Goal: Information Seeking & Learning: Find specific fact

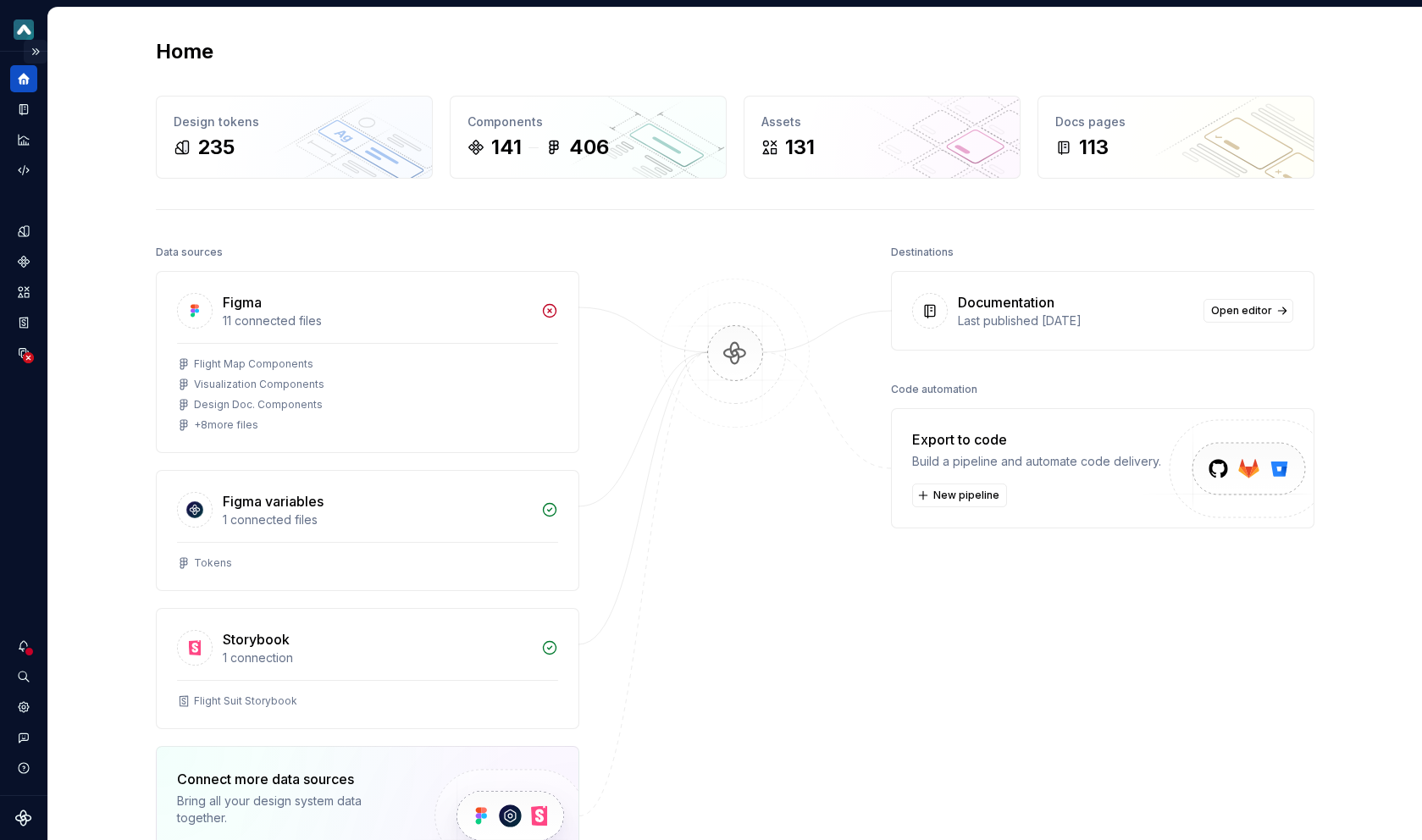
click at [28, 47] on button "Expand sidebar" at bounding box center [35, 51] width 24 height 24
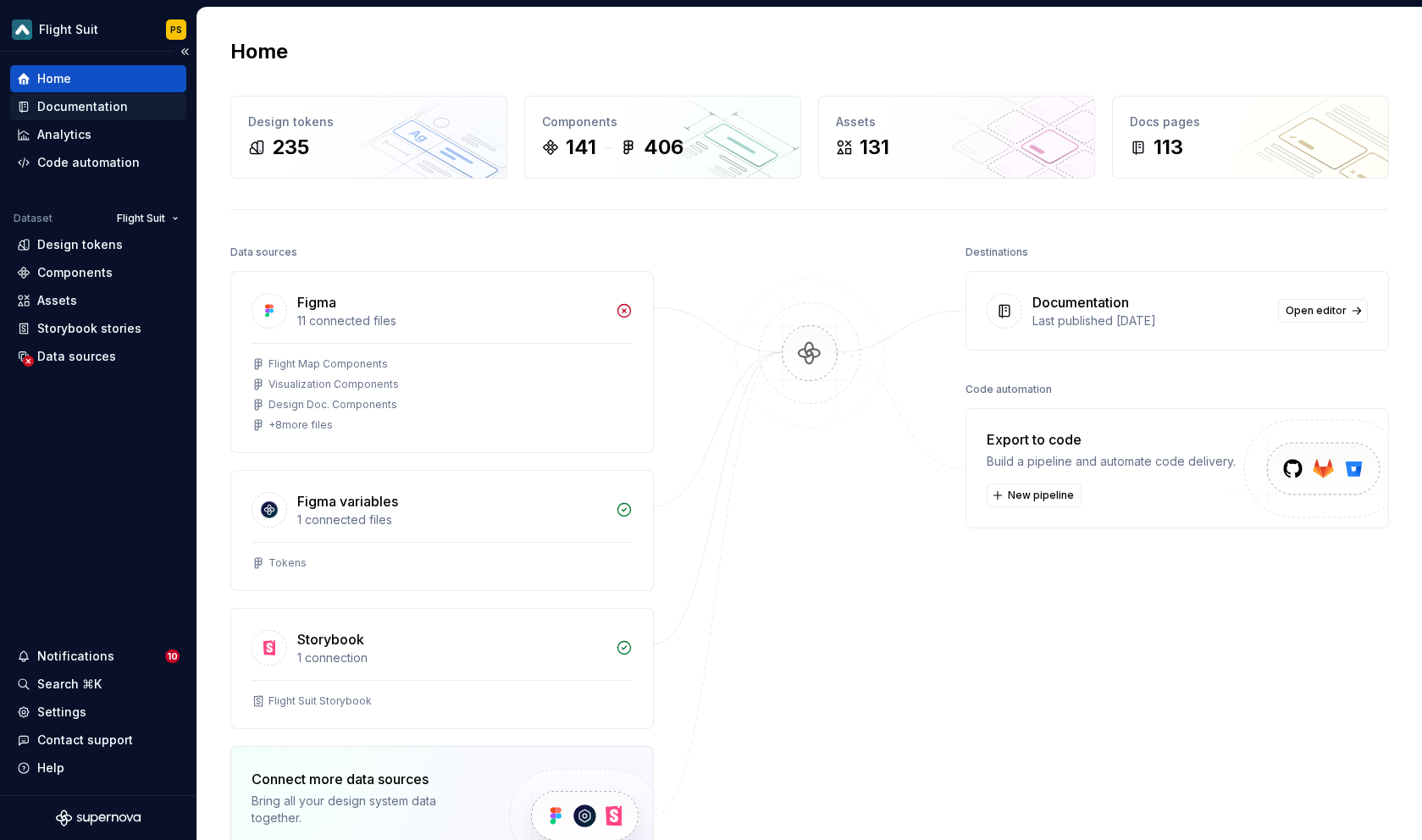
click at [77, 108] on div "Documentation" at bounding box center [82, 107] width 91 height 17
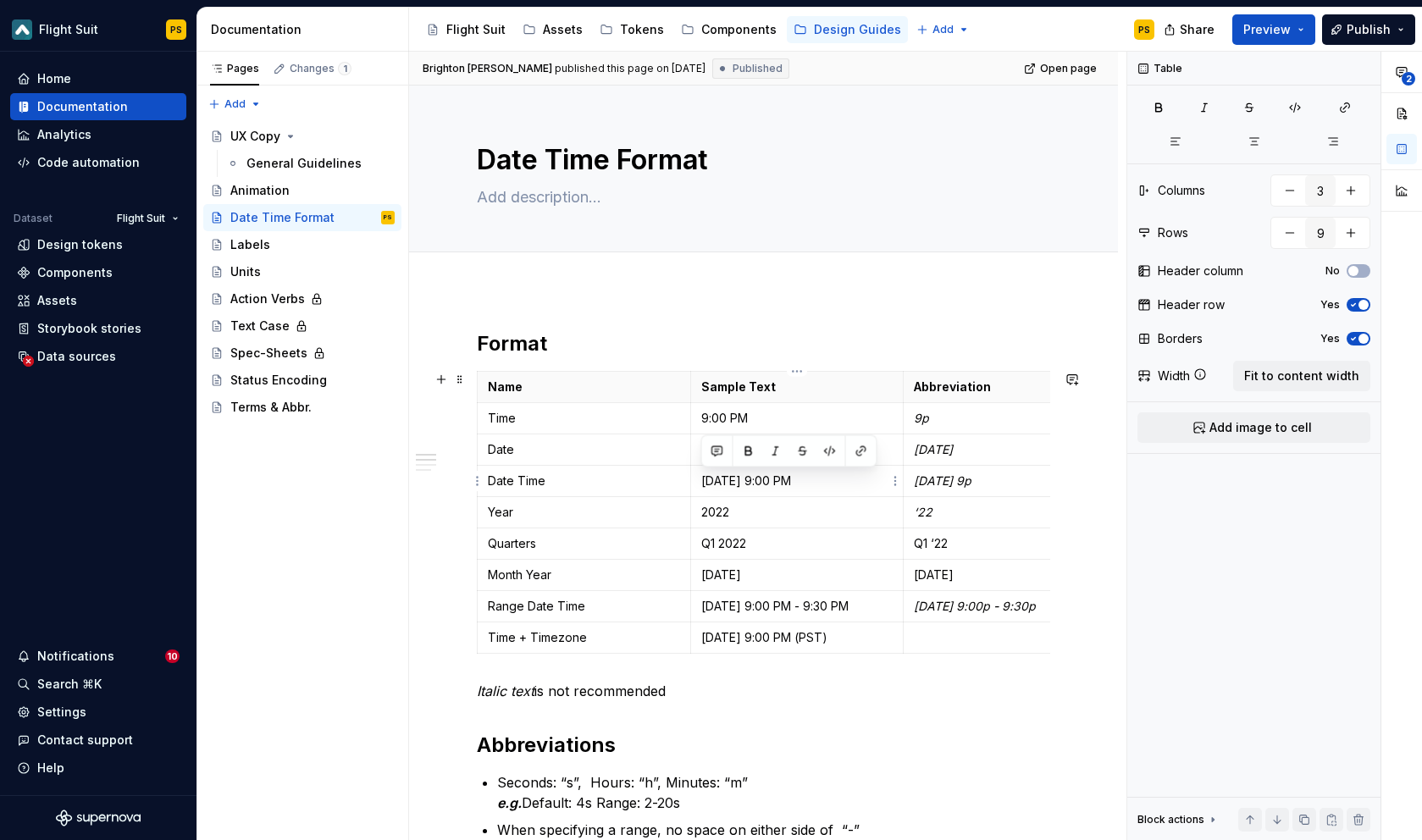
drag, startPoint x: 845, startPoint y: 474, endPoint x: 695, endPoint y: 473, distance: 150.0
click at [695, 473] on td "[DATE] 9:00 PM" at bounding box center [797, 480] width 213 height 31
copy p "[DATE] 9:00 PM"
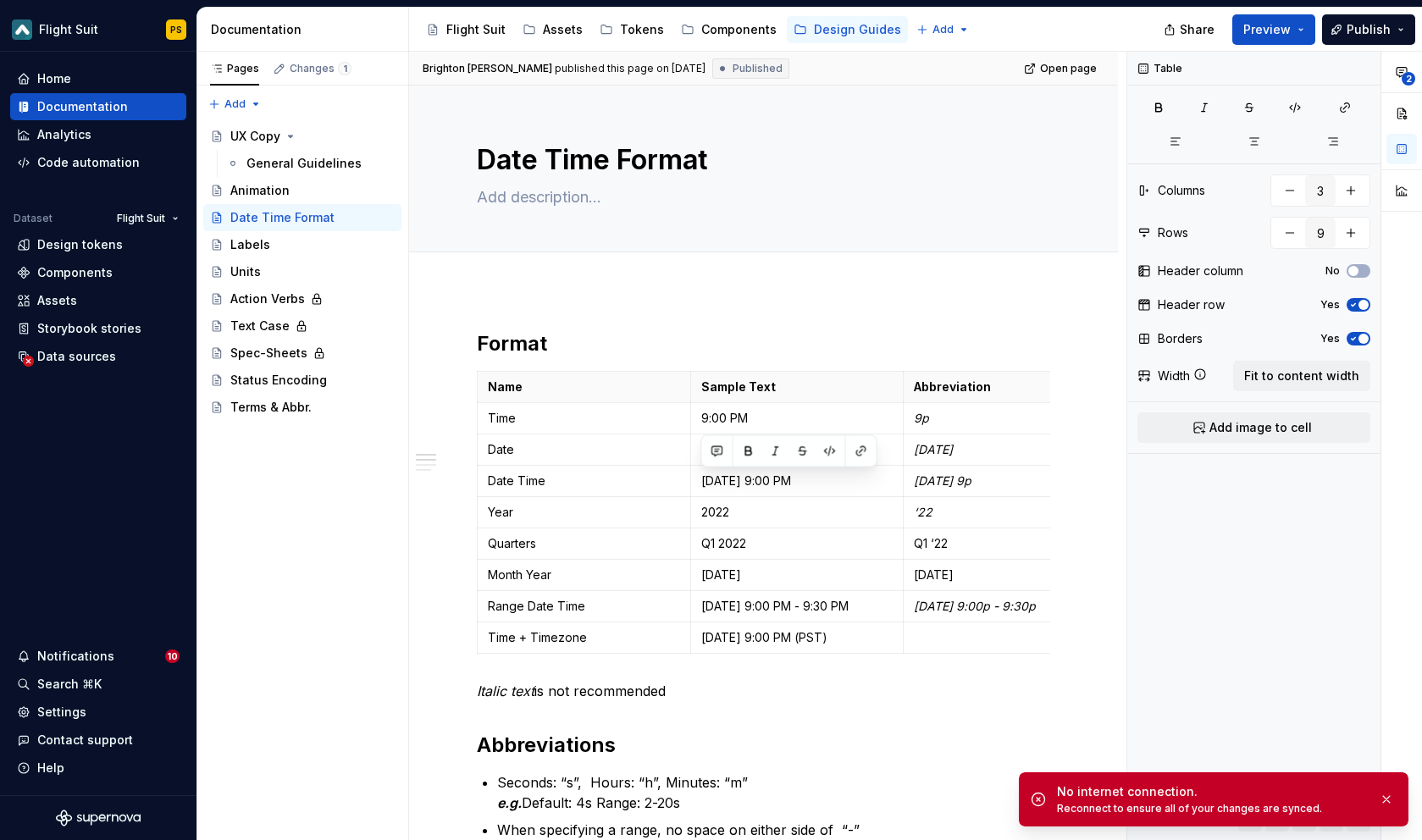
type textarea "*"
